Goal: Transaction & Acquisition: Purchase product/service

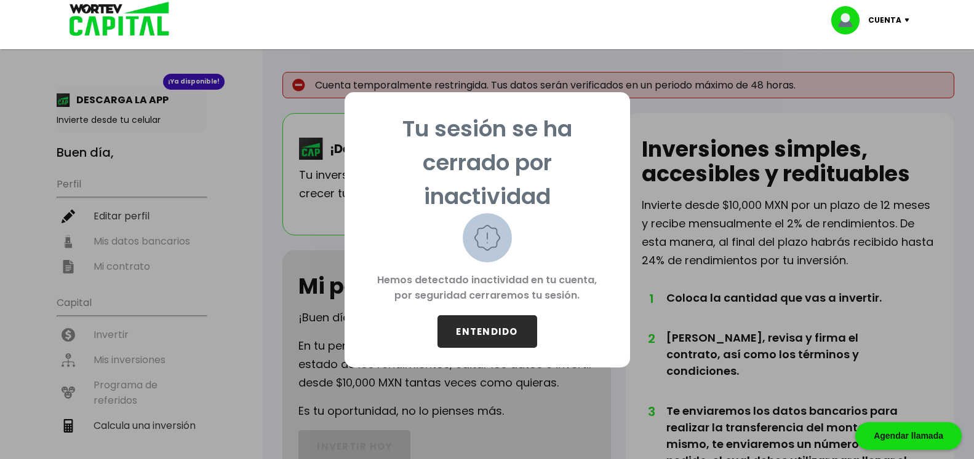
click at [498, 328] on button "ENTENDIDO" at bounding box center [487, 332] width 100 height 33
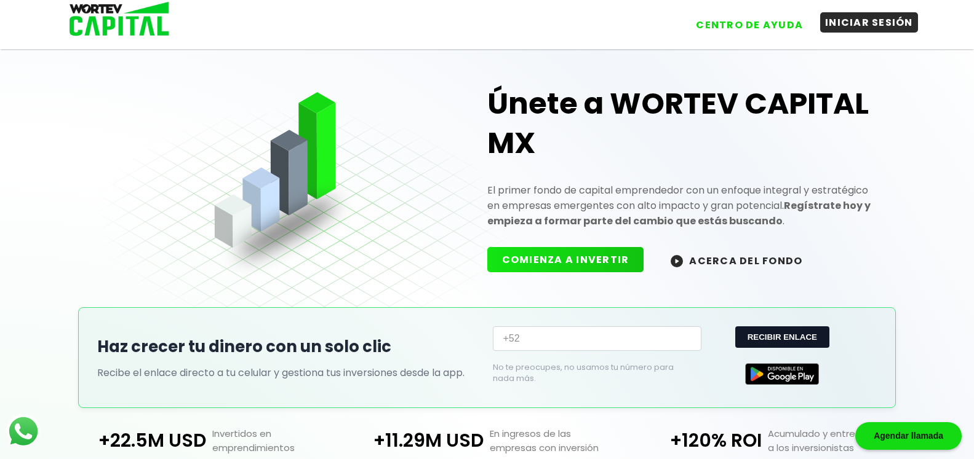
click at [878, 27] on button "INICIAR SESIÓN" at bounding box center [869, 22] width 98 height 20
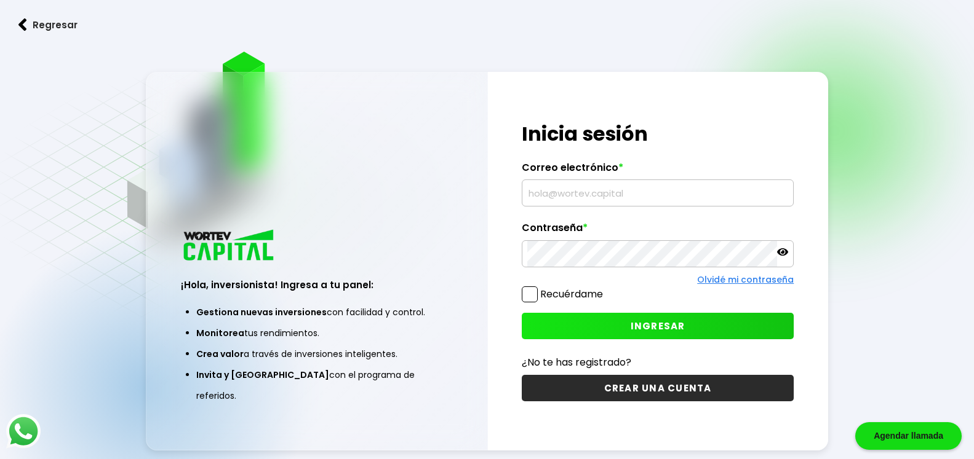
type input "[EMAIL_ADDRESS][DOMAIN_NAME]"
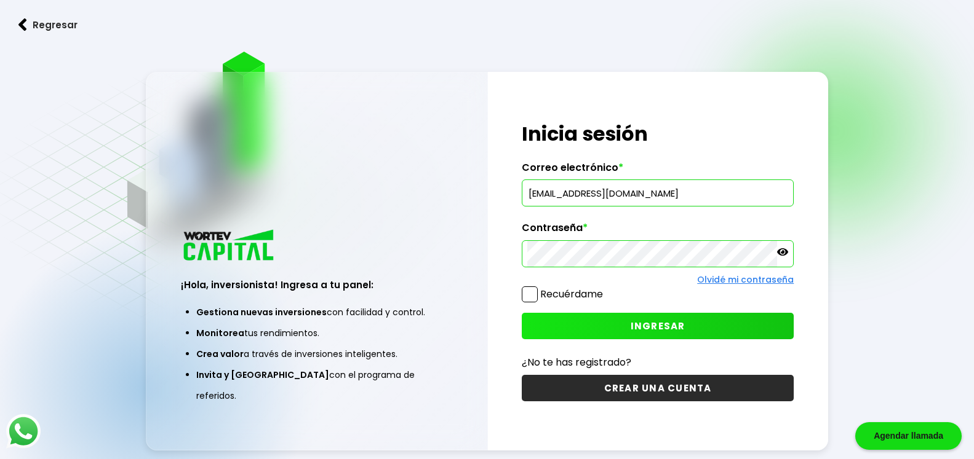
click at [529, 300] on span at bounding box center [530, 295] width 16 height 16
click at [605, 288] on input "Recuérdame" at bounding box center [605, 288] width 0 height 0
click at [632, 325] on span "INGRESAR" at bounding box center [657, 326] width 55 height 13
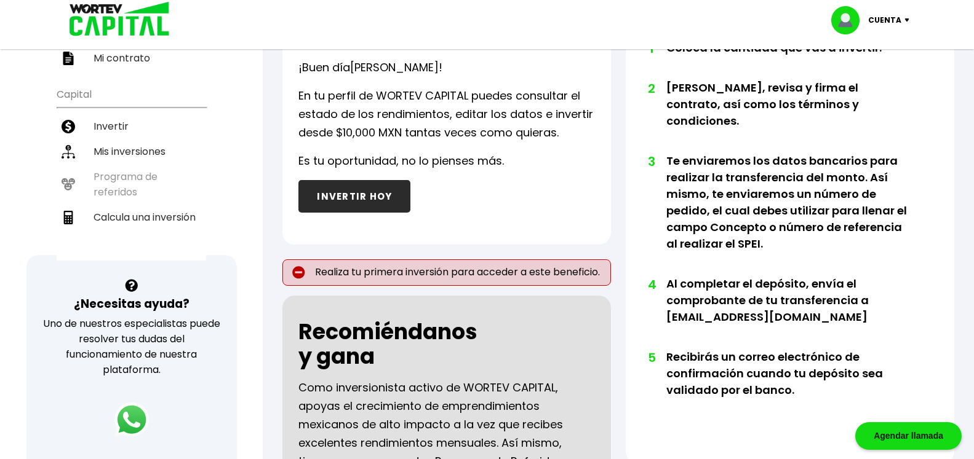
scroll to position [161, 0]
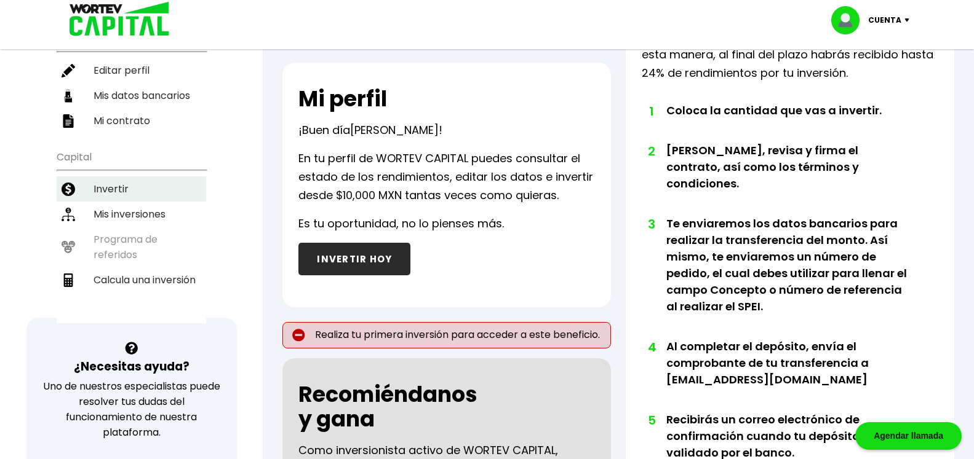
click at [129, 177] on li "Invertir" at bounding box center [131, 189] width 149 height 25
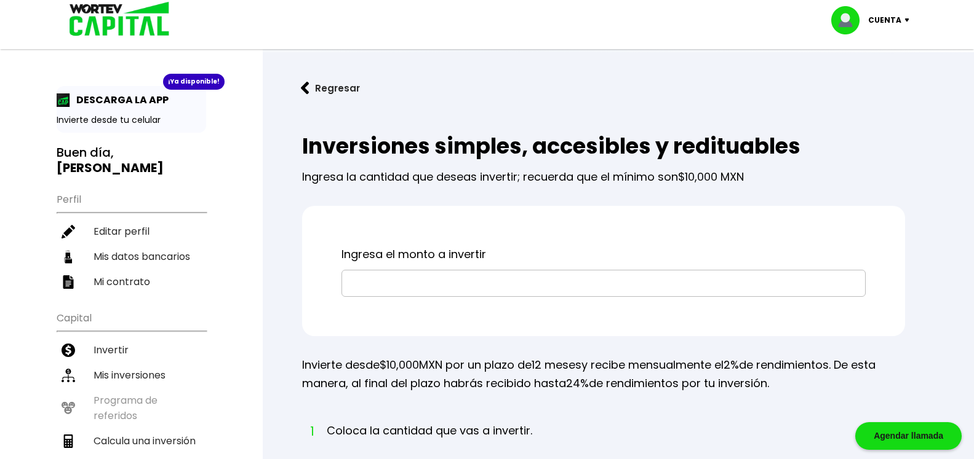
click at [495, 279] on input "text" at bounding box center [603, 284] width 513 height 26
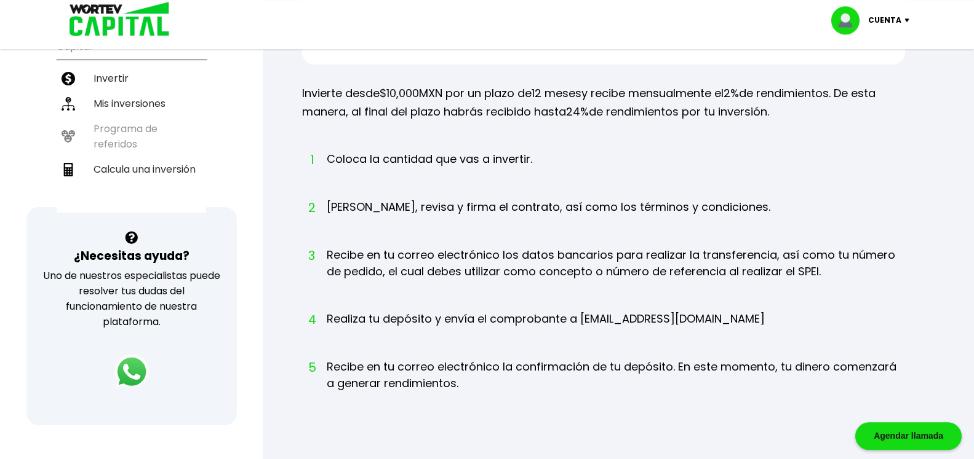
scroll to position [251, 0]
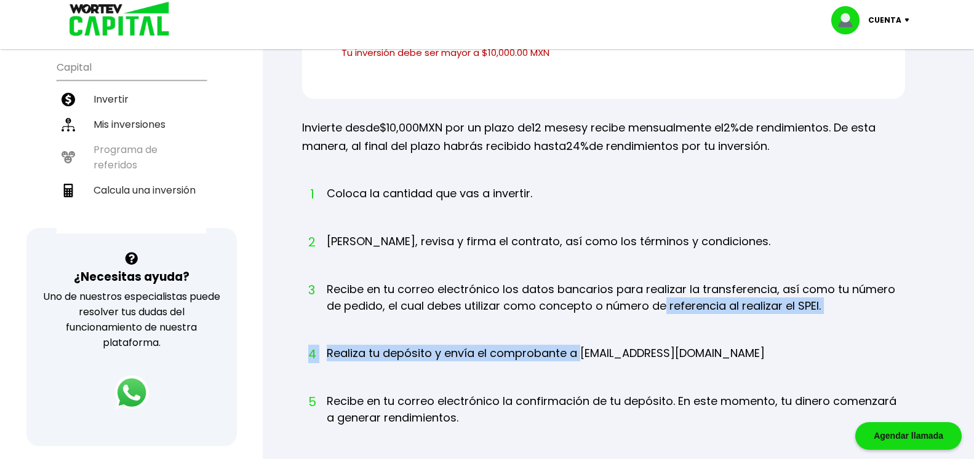
drag, startPoint x: 579, startPoint y: 339, endPoint x: 667, endPoint y: 336, distance: 88.0
click at [667, 336] on ol "1 Coloca la cantidad que vas a invertir. 2 Lee, revisa y firma el contrato, así…" at bounding box center [603, 317] width 603 height 264
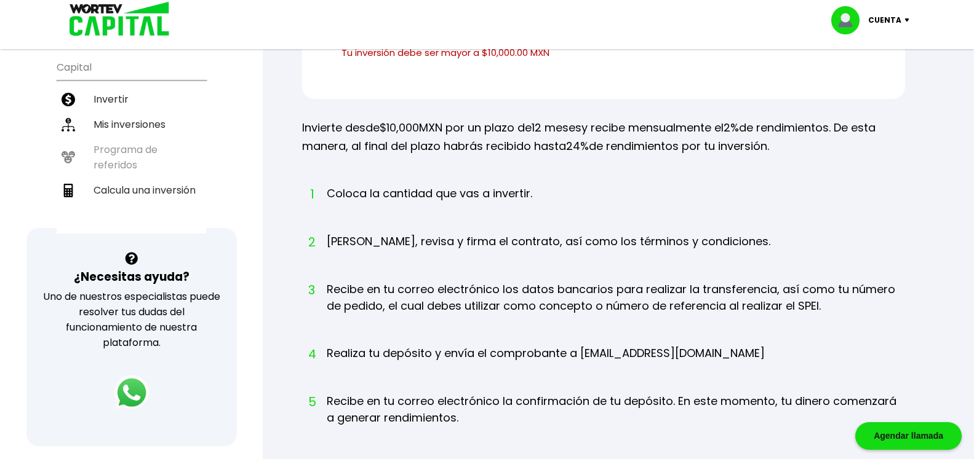
click at [642, 353] on li "4 Realiza tu depósito y envía el comprobante a info@wortev.capital" at bounding box center [546, 365] width 438 height 40
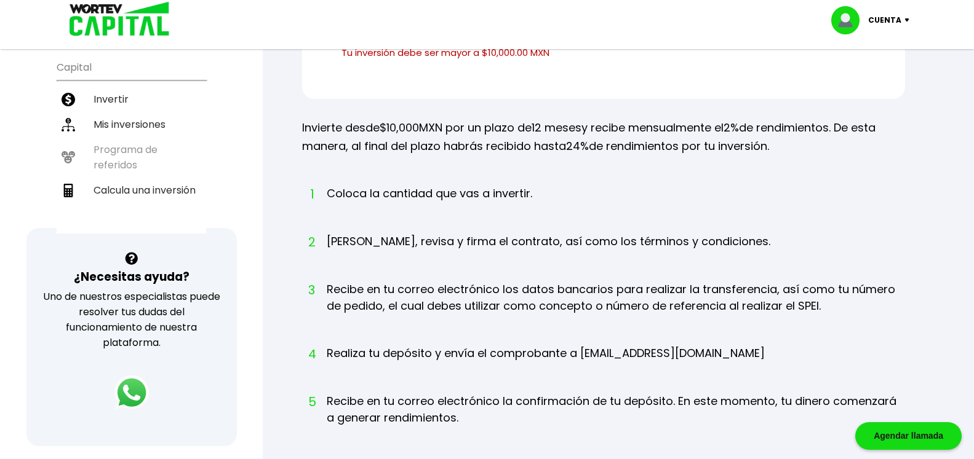
click at [697, 349] on ol "1 Coloca la cantidad que vas a invertir. 2 Lee, revisa y firma el contrato, así…" at bounding box center [603, 317] width 603 height 264
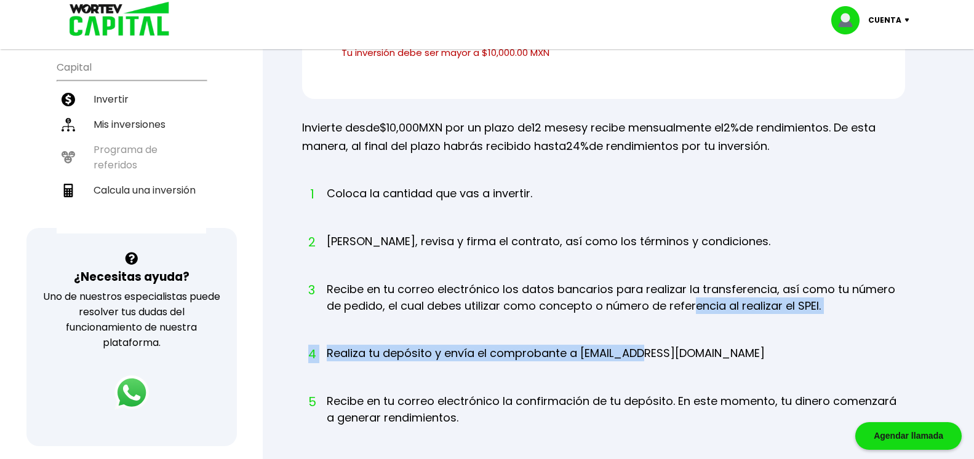
drag, startPoint x: 693, startPoint y: 352, endPoint x: 645, endPoint y: 354, distance: 48.0
click at [645, 354] on ol "1 Coloca la cantidad que vas a invertir. 2 Lee, revisa y firma el contrato, así…" at bounding box center [603, 317] width 603 height 264
click at [640, 354] on li "4 Realiza tu depósito y envía el comprobante a info@wortev.capital" at bounding box center [546, 365] width 438 height 40
drag, startPoint x: 580, startPoint y: 354, endPoint x: 691, endPoint y: 353, distance: 110.7
click at [691, 353] on ol "1 Coloca la cantidad que vas a invertir. 2 Lee, revisa y firma el contrato, así…" at bounding box center [603, 317] width 603 height 264
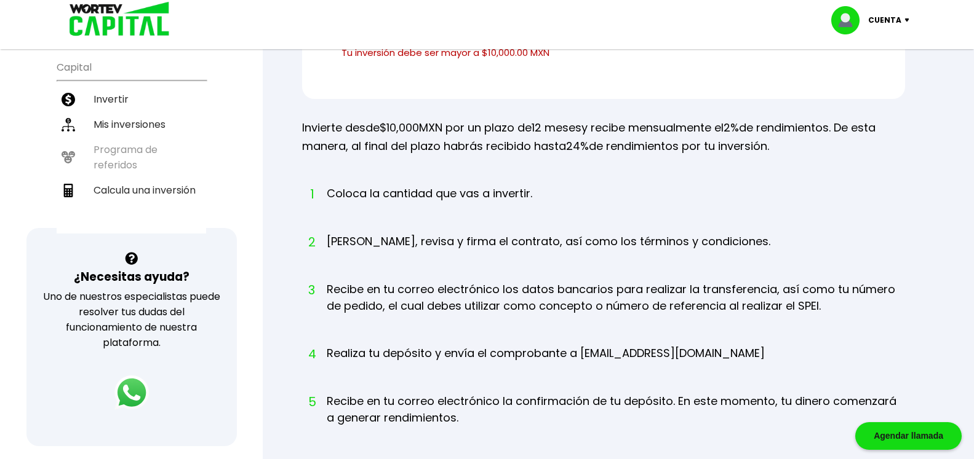
click at [693, 353] on ol "1 Coloca la cantidad que vas a invertir. 2 Lee, revisa y firma el contrato, así…" at bounding box center [603, 317] width 603 height 264
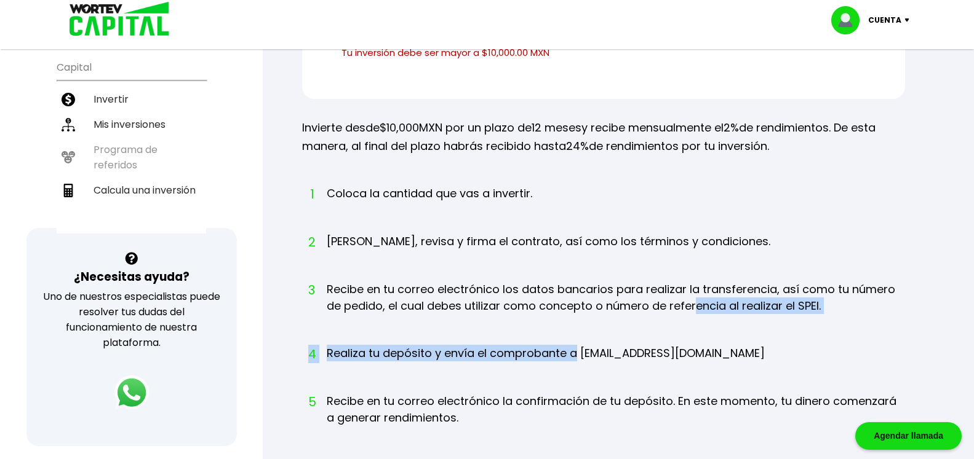
drag, startPoint x: 578, startPoint y: 354, endPoint x: 697, endPoint y: 347, distance: 118.9
click at [697, 347] on ol "1 Coloca la cantidad que vas a invertir. 2 Lee, revisa y firma el contrato, así…" at bounding box center [603, 317] width 603 height 264
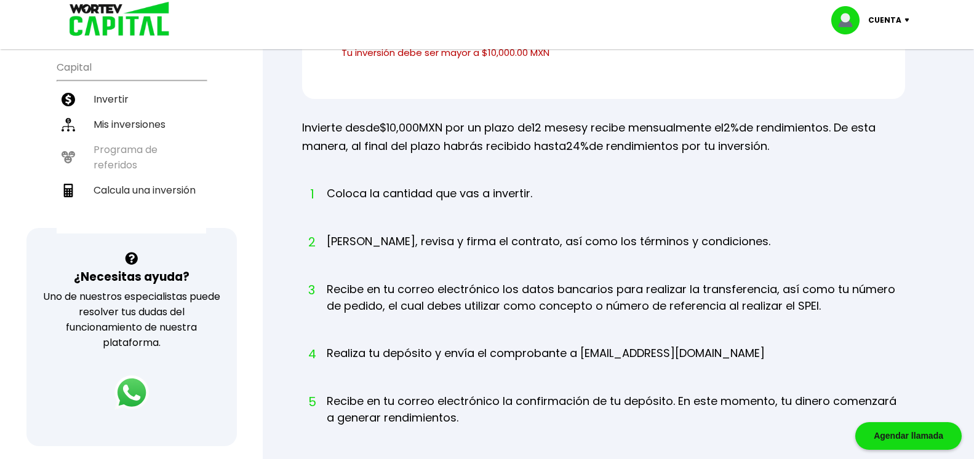
click at [624, 341] on ol "1 Coloca la cantidad que vas a invertir. 2 Lee, revisa y firma el contrato, así…" at bounding box center [603, 317] width 603 height 264
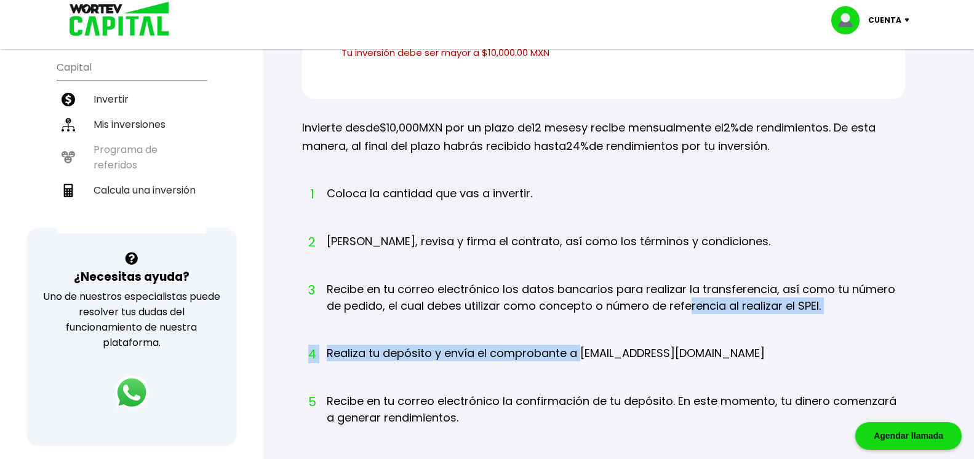
drag, startPoint x: 580, startPoint y: 359, endPoint x: 693, endPoint y: 352, distance: 112.8
click at [693, 352] on ol "1 Coloca la cantidad que vas a invertir. 2 Lee, revisa y firma el contrato, así…" at bounding box center [603, 317] width 603 height 264
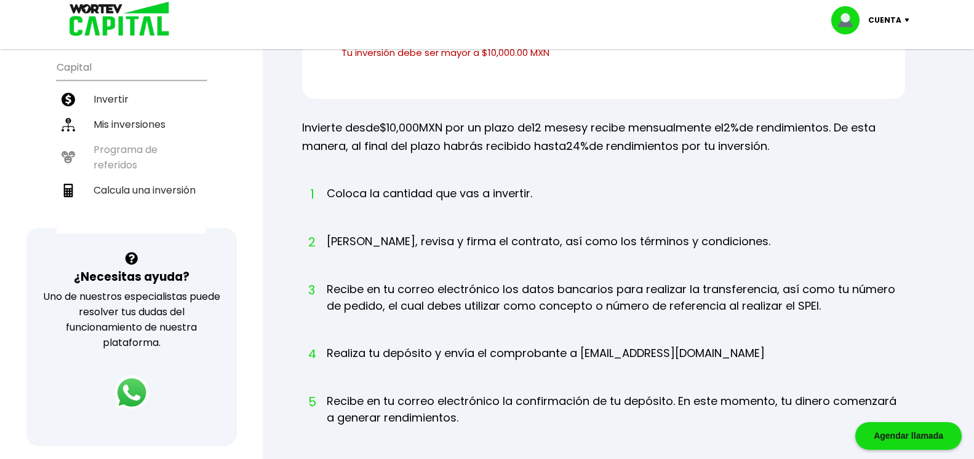
click at [687, 352] on li "4 Realiza tu depósito y envía el comprobante a info@wortev.capital" at bounding box center [546, 365] width 438 height 40
drag, startPoint x: 587, startPoint y: 359, endPoint x: 671, endPoint y: 352, distance: 84.5
click at [671, 352] on li "4 Realiza tu depósito y envía el comprobante a info@wortev.capital" at bounding box center [546, 365] width 438 height 40
click at [669, 352] on li "4 Realiza tu depósito y envía el comprobante a info@wortev.capital" at bounding box center [546, 365] width 438 height 40
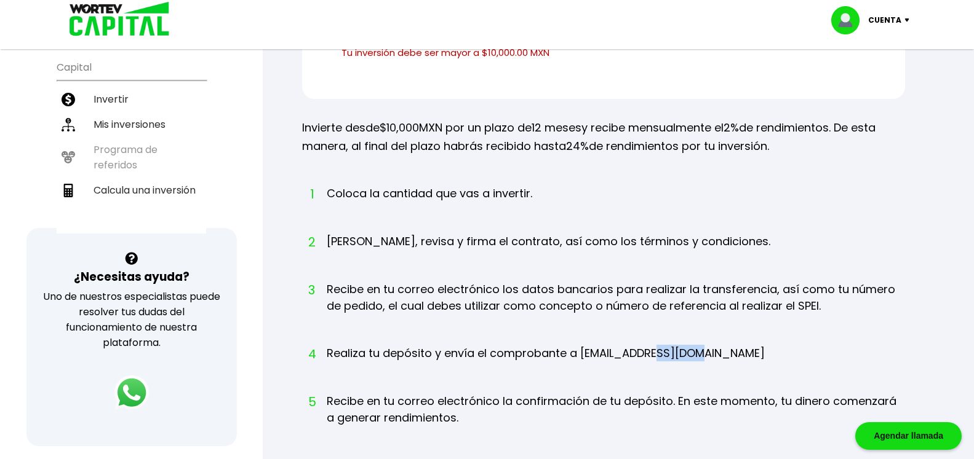
click at [679, 356] on li "4 Realiza tu depósito y envía el comprobante a info@wortev.capital" at bounding box center [546, 365] width 438 height 40
drag, startPoint x: 681, startPoint y: 356, endPoint x: 580, endPoint y: 353, distance: 100.9
click at [580, 353] on li "4 Realiza tu depósito y envía el comprobante a info@wortev.capital" at bounding box center [546, 365] width 438 height 40
copy li "info@wortev.capit"
click at [656, 253] on li "2 Lee, revisa y firma el contrato, así como los términos y condiciones." at bounding box center [548, 253] width 443 height 40
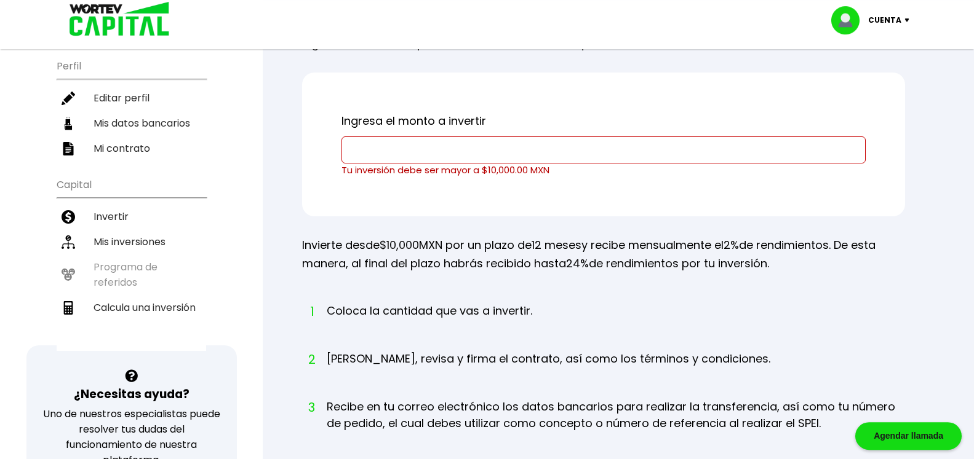
scroll to position [125, 0]
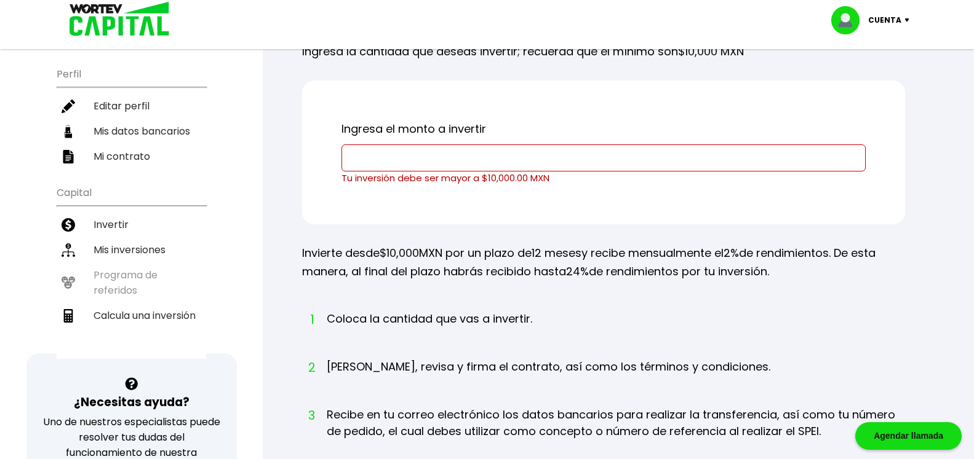
click at [582, 156] on input "text" at bounding box center [603, 158] width 513 height 26
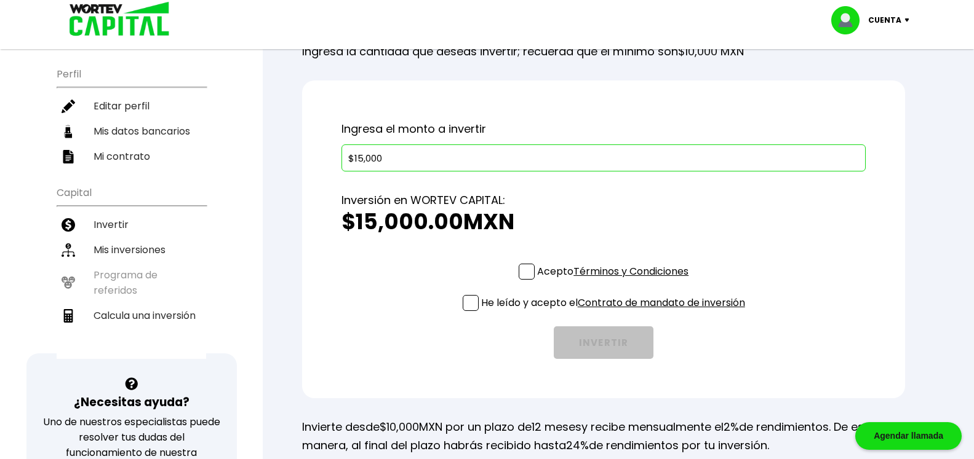
type input "$15,000"
click at [526, 278] on span at bounding box center [527, 272] width 16 height 16
click at [615, 281] on input "Acepto Términos y Condiciones" at bounding box center [615, 281] width 0 height 0
click at [471, 305] on span at bounding box center [471, 303] width 16 height 16
click at [615, 312] on input "He leído y acepto el Contrato de mandato de inversión" at bounding box center [615, 312] width 0 height 0
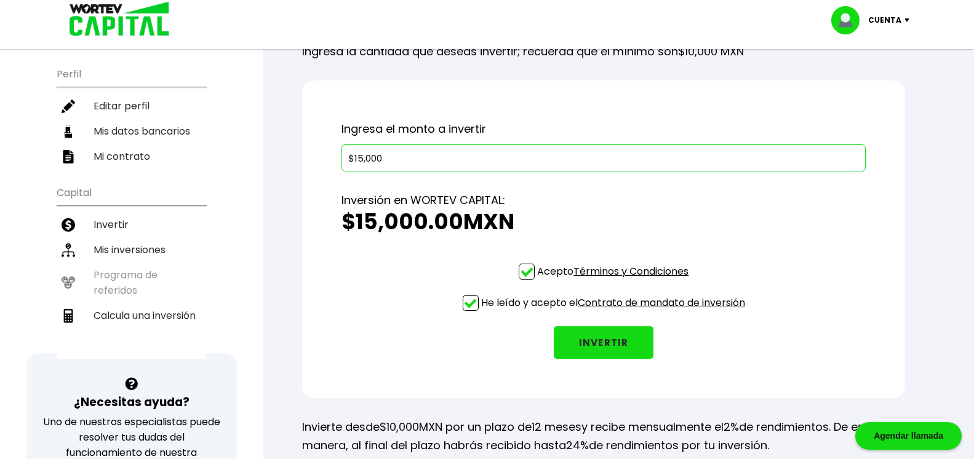
click at [595, 345] on button "INVERTIR" at bounding box center [604, 343] width 100 height 33
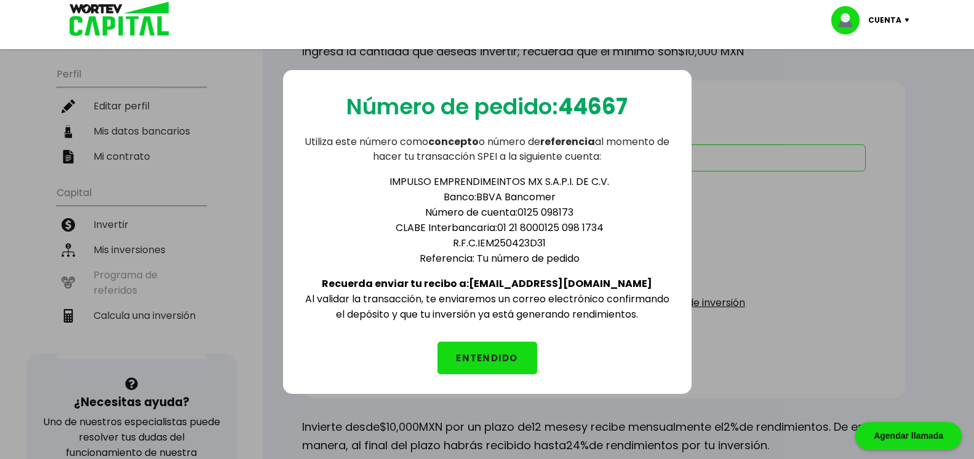
click at [674, 113] on div "Número de pedido: 44667 Utiliza este número como concepto o número de referenci…" at bounding box center [487, 232] width 408 height 324
click at [512, 356] on button "ENTENDIDO" at bounding box center [487, 358] width 100 height 33
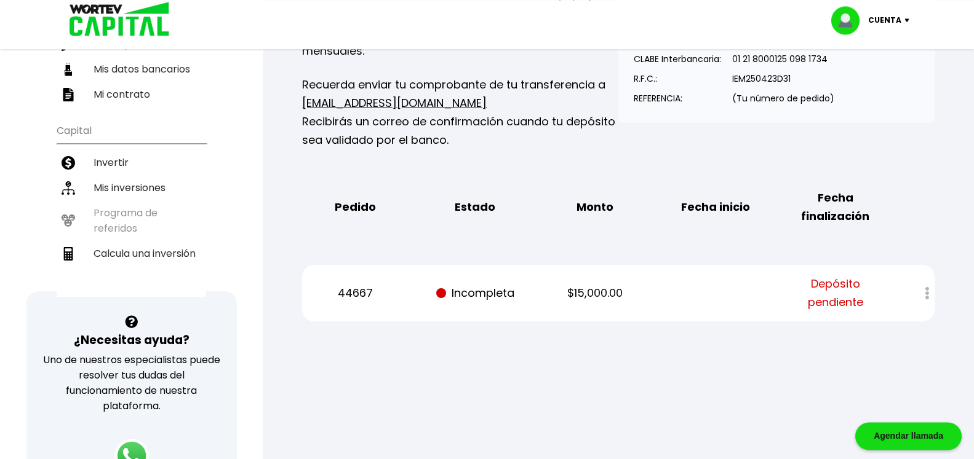
scroll to position [188, 0]
click at [734, 389] on div at bounding box center [487, 229] width 974 height 459
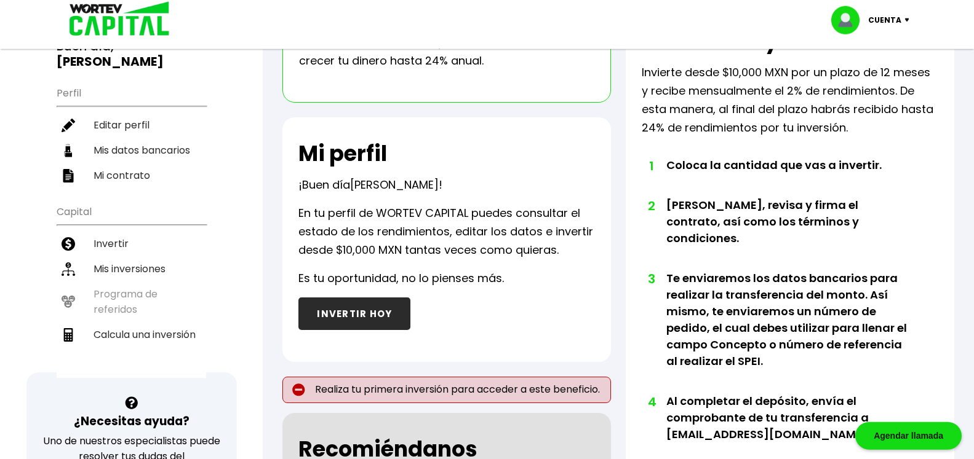
scroll to position [125, 0]
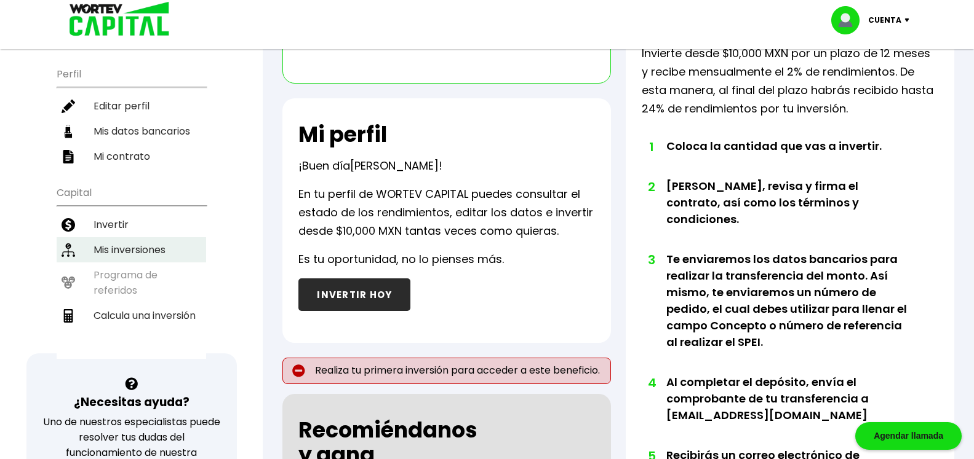
click at [167, 237] on li "Mis inversiones" at bounding box center [131, 249] width 149 height 25
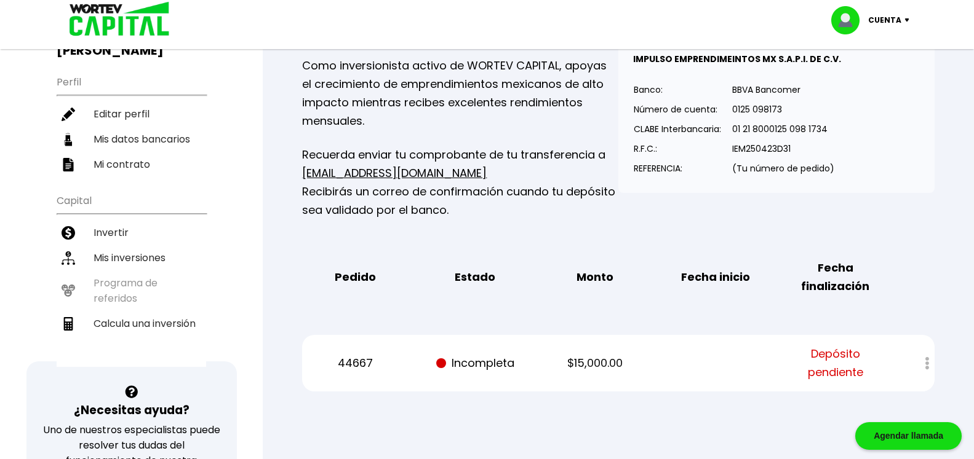
scroll to position [125, 0]
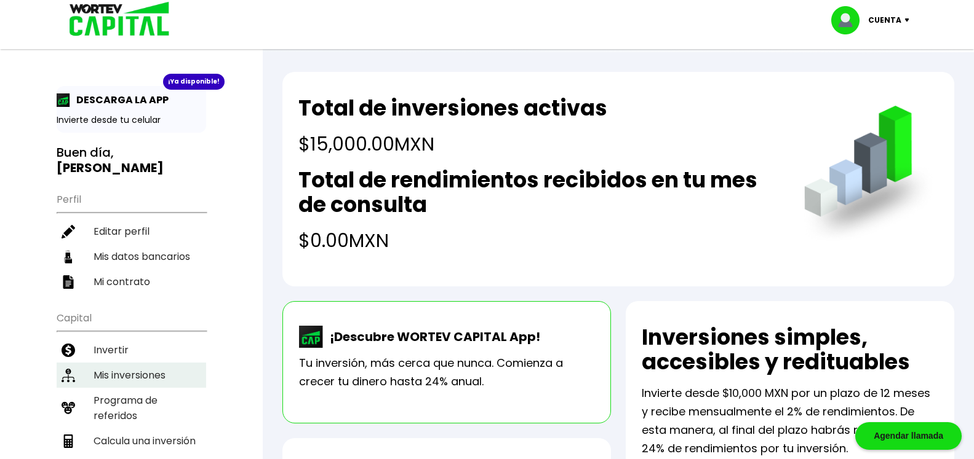
click at [156, 363] on li "Mis inversiones" at bounding box center [131, 375] width 149 height 25
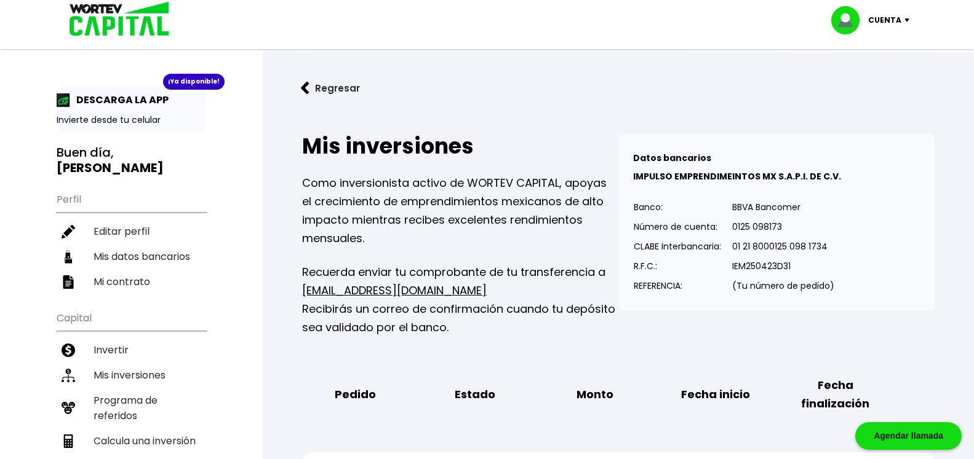
click at [907, 24] on div "Cuenta" at bounding box center [874, 20] width 87 height 28
click at [876, 88] on li "Cerrar sesión" at bounding box center [871, 82] width 98 height 25
